Goal: Task Accomplishment & Management: Complete application form

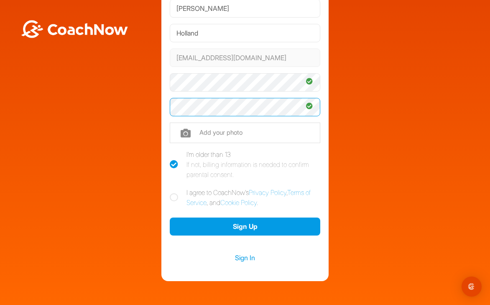
scroll to position [69, 0]
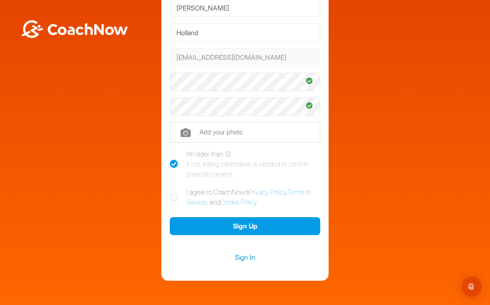
click at [237, 128] on input "file" at bounding box center [245, 132] width 151 height 20
type input "C:\fakepath\IMG_2618.jpeg"
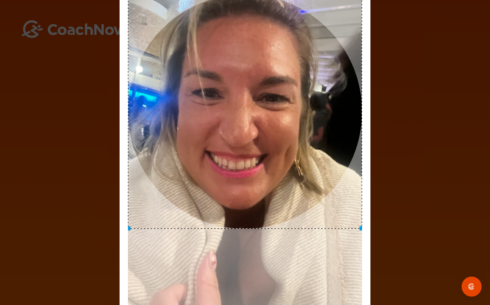
drag, startPoint x: 277, startPoint y: 152, endPoint x: 280, endPoint y: 80, distance: 72.0
click at [280, 80] on div at bounding box center [245, 111] width 234 height 234
click at [473, 285] on img "Open Intercom Messenger" at bounding box center [471, 286] width 11 height 11
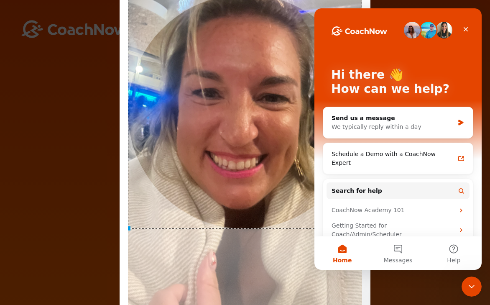
click at [474, 285] on icon "Close Intercom Messenger" at bounding box center [472, 286] width 10 height 10
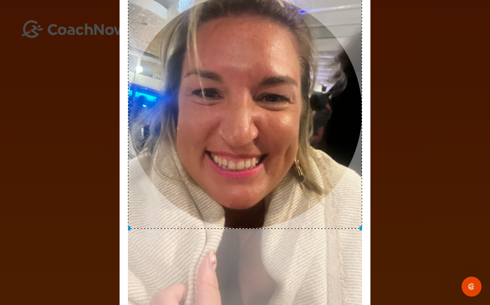
click at [436, 136] on div "Adjust Your Picture ✕ Set Picture Cancel" at bounding box center [245, 152] width 490 height 305
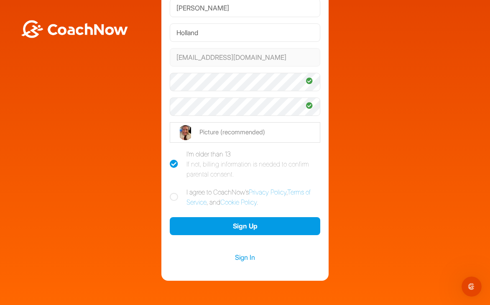
click at [172, 195] on icon at bounding box center [174, 197] width 8 height 8
click at [172, 192] on input "I agree to CoachNow's Privacy Policy , Terms of Service , and Cookie Policy ." at bounding box center [172, 189] width 5 height 5
checkbox input "true"
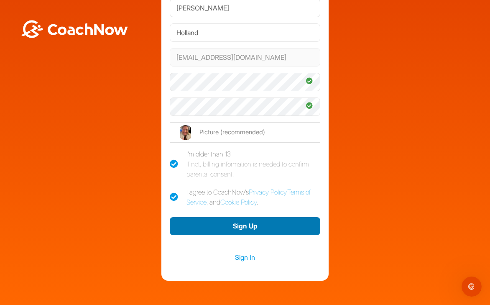
click at [229, 228] on button "Sign Up" at bounding box center [245, 226] width 151 height 18
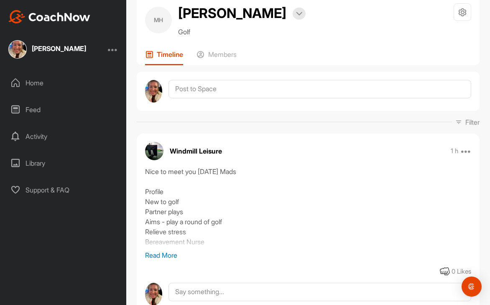
scroll to position [27, 0]
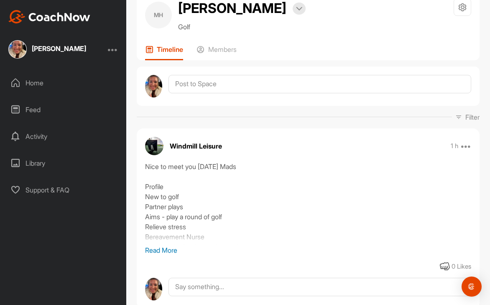
click at [169, 250] on p "Read More" at bounding box center [308, 250] width 326 height 10
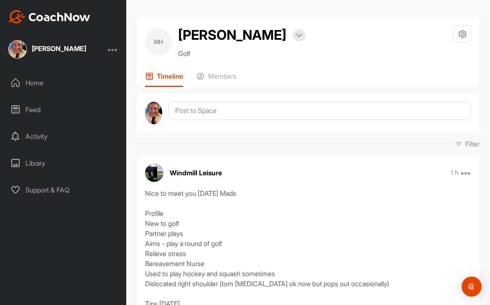
scroll to position [0, 0]
click at [293, 40] on div at bounding box center [299, 35] width 13 height 12
click at [288, 25] on div "MH Maddie Holland Bookings Golf Space Settings Your Notifications Leave Space T…" at bounding box center [308, 52] width 343 height 70
